Goal: Information Seeking & Learning: Learn about a topic

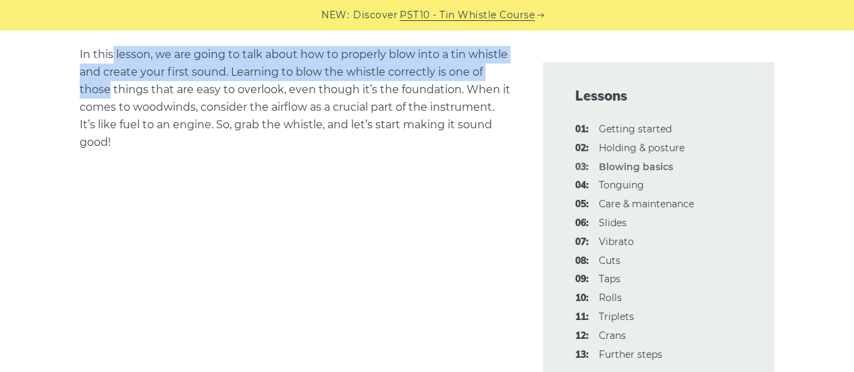
drag, startPoint x: 111, startPoint y: 56, endPoint x: 128, endPoint y: 102, distance: 48.9
click at [109, 92] on p "In this lesson, we are going to talk about how to properly blow into a tin whis…" at bounding box center [295, 98] width 431 height 105
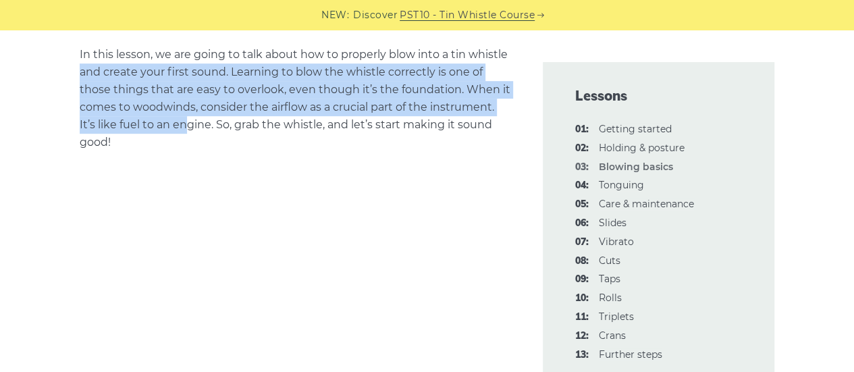
drag, startPoint x: 186, startPoint y: 127, endPoint x: 72, endPoint y: 70, distance: 127.7
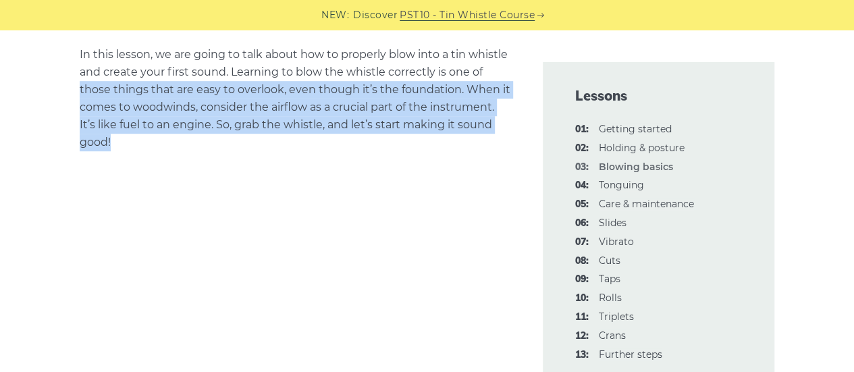
drag, startPoint x: 204, startPoint y: 140, endPoint x: 21, endPoint y: 87, distance: 190.6
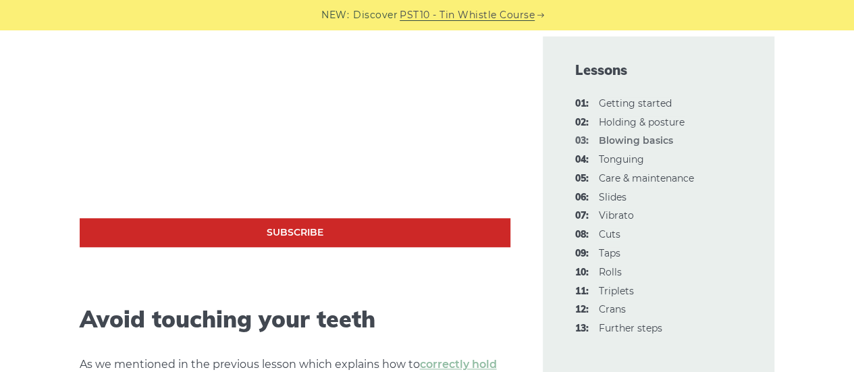
scroll to position [810, 0]
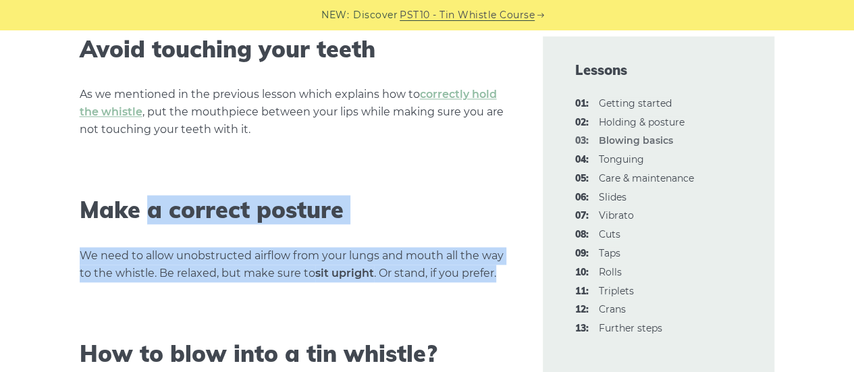
drag, startPoint x: 498, startPoint y: 271, endPoint x: 147, endPoint y: 218, distance: 355.7
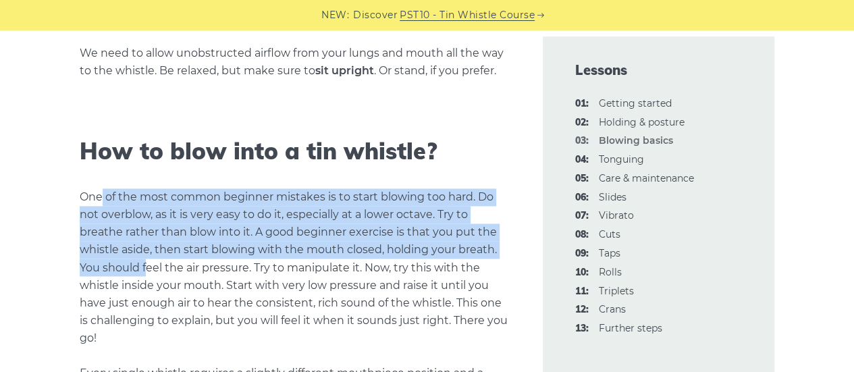
drag, startPoint x: 103, startPoint y: 188, endPoint x: 159, endPoint y: 299, distance: 124.7
click at [158, 296] on p "One of the most common beginner mistakes is to start blowing too hard. Do not o…" at bounding box center [295, 311] width 431 height 246
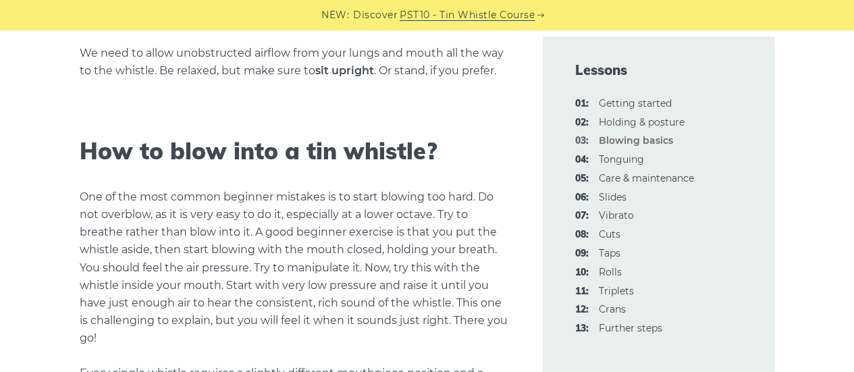
click at [163, 327] on p "One of the most common beginner mistakes is to start blowing too hard. Do not o…" at bounding box center [295, 311] width 431 height 246
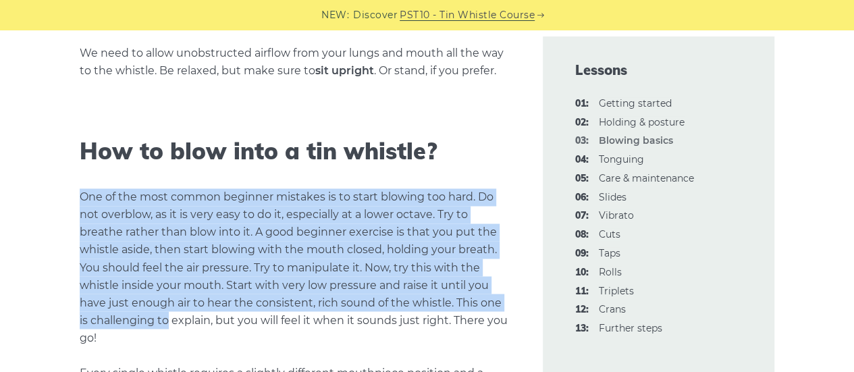
drag, startPoint x: 163, startPoint y: 327, endPoint x: 73, endPoint y: 195, distance: 160.3
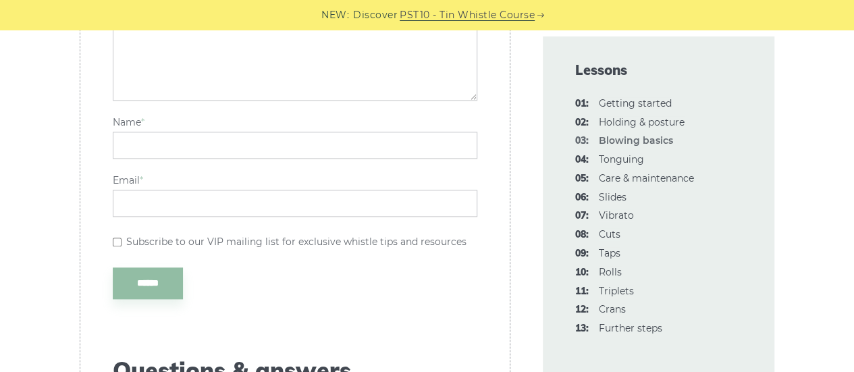
scroll to position [3511, 0]
